Goal: Book appointment/travel/reservation

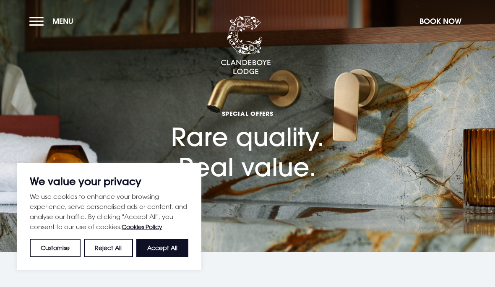
click at [173, 244] on button "Accept All" at bounding box center [162, 248] width 52 height 18
checkbox input "true"
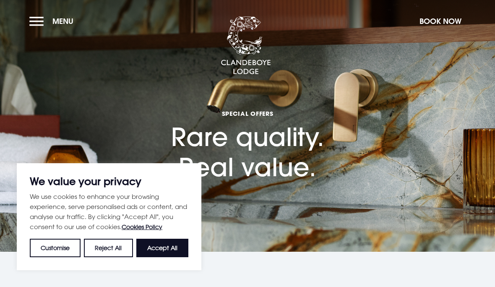
checkbox input "true"
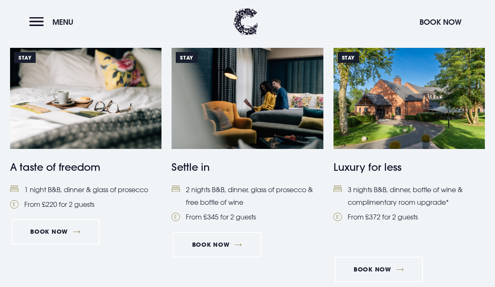
scroll to position [357, 0]
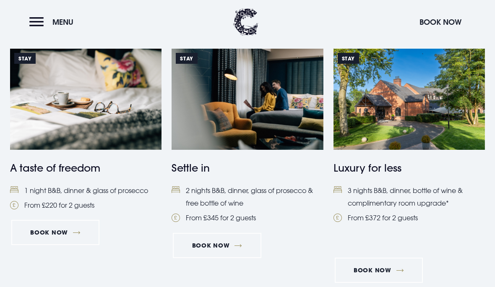
click at [476, 237] on p at bounding box center [408, 239] width 151 height 13
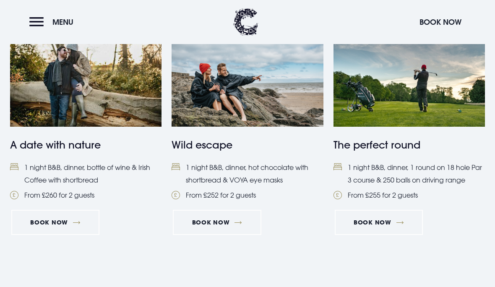
scroll to position [861, 0]
